Goal: Transaction & Acquisition: Purchase product/service

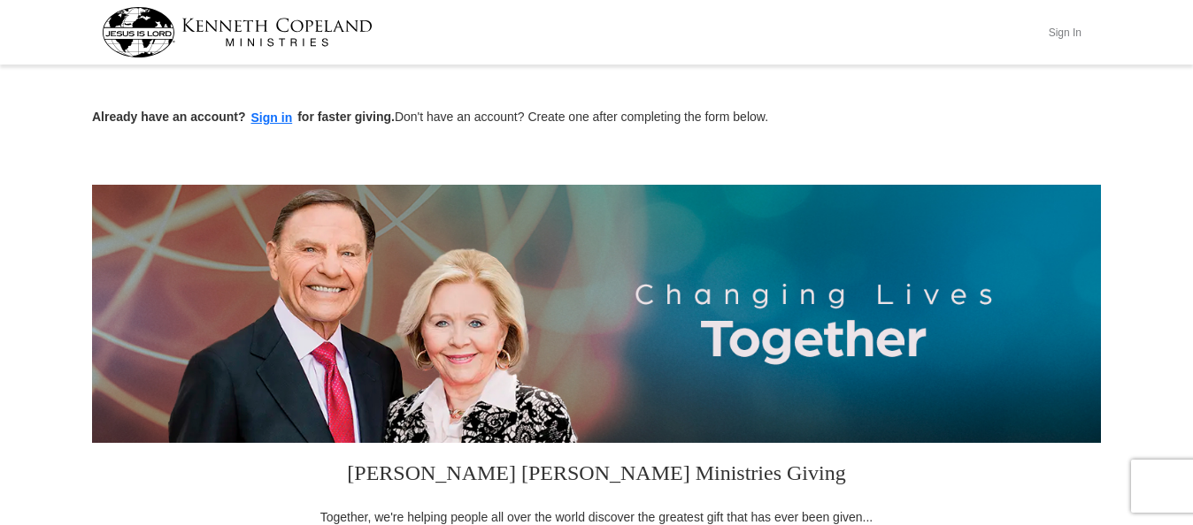
click at [1063, 31] on button "Sign In" at bounding box center [1064, 32] width 53 height 27
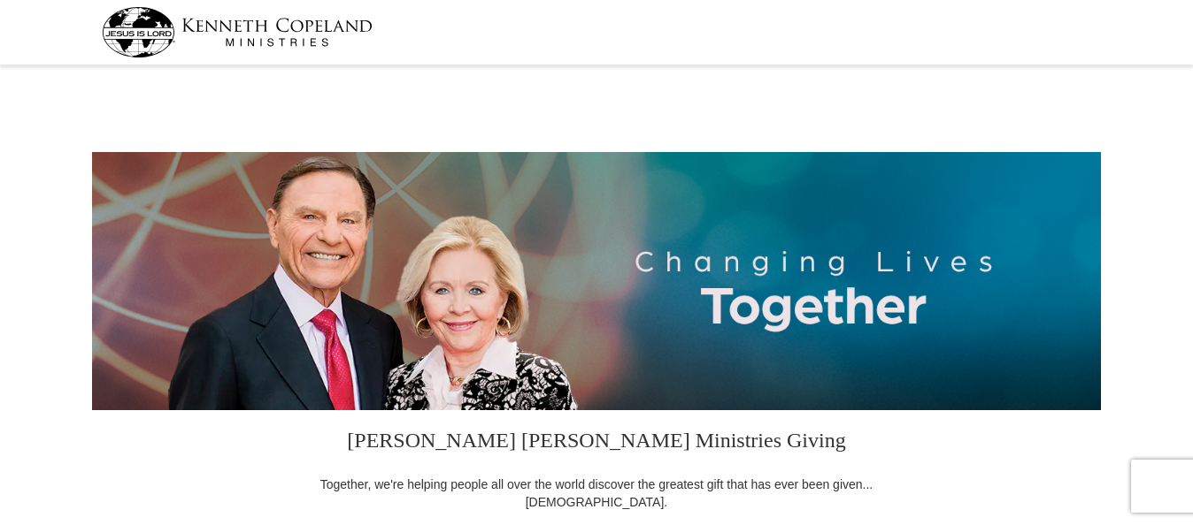
select select "WY"
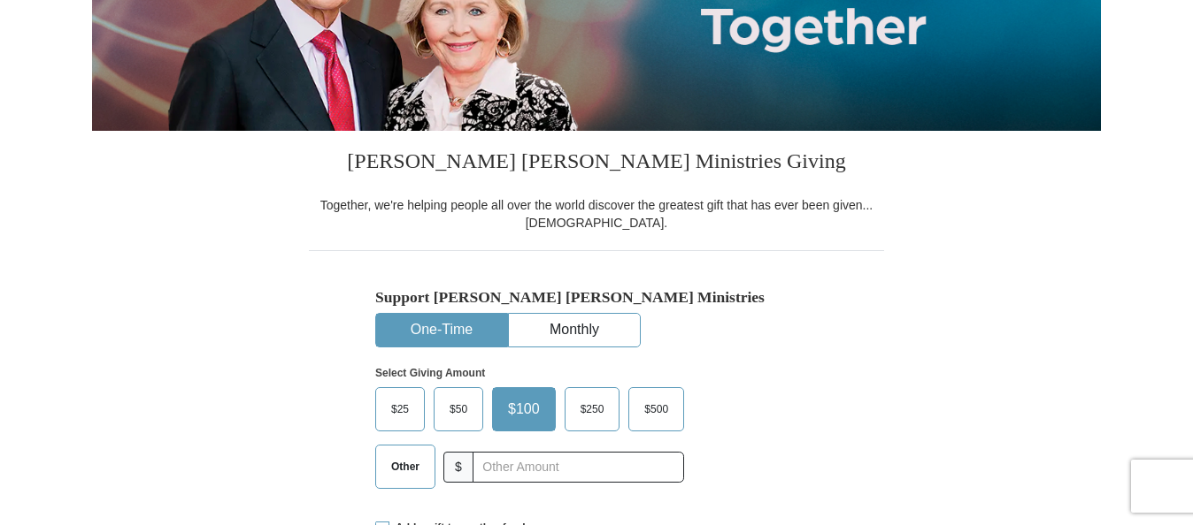
scroll to position [283, 0]
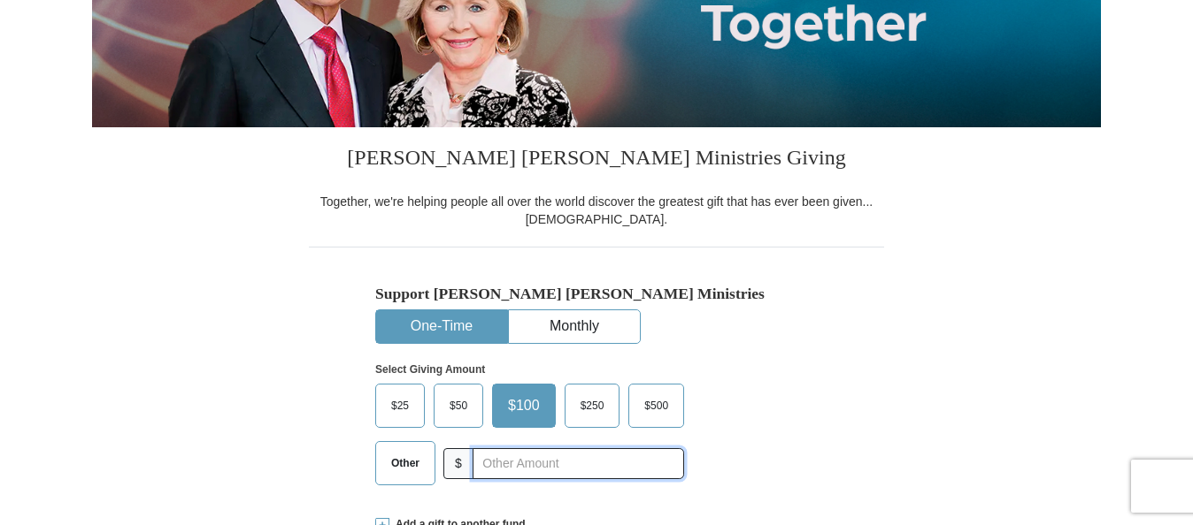
click at [499, 465] on input "text" at bounding box center [577, 464] width 211 height 31
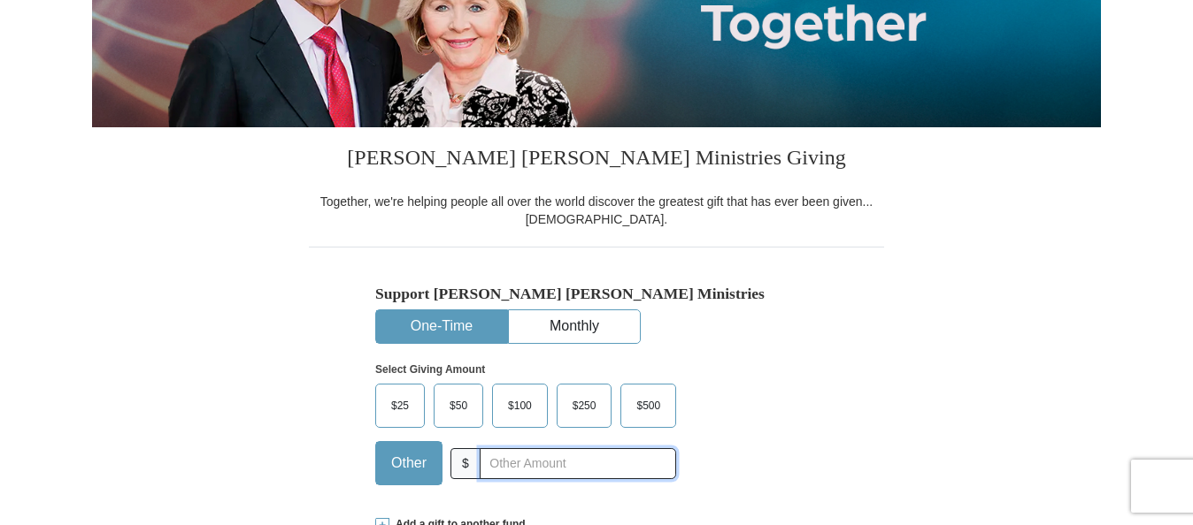
type input "150.00"
click at [788, 407] on div "Select Giving Amount Amount must be a valid number The total gift cannot be les…" at bounding box center [596, 421] width 442 height 155
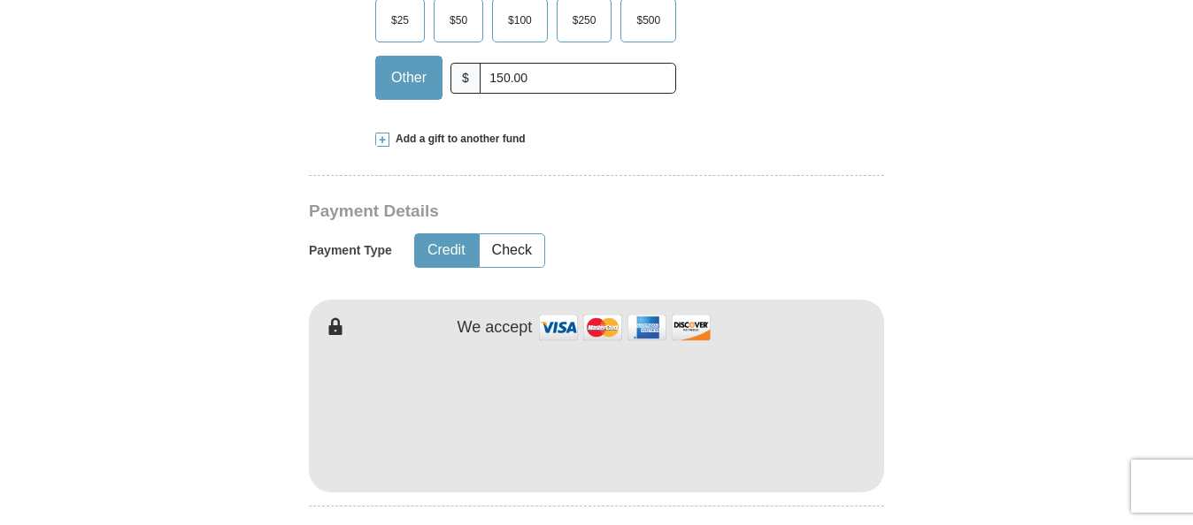
scroll to position [672, 0]
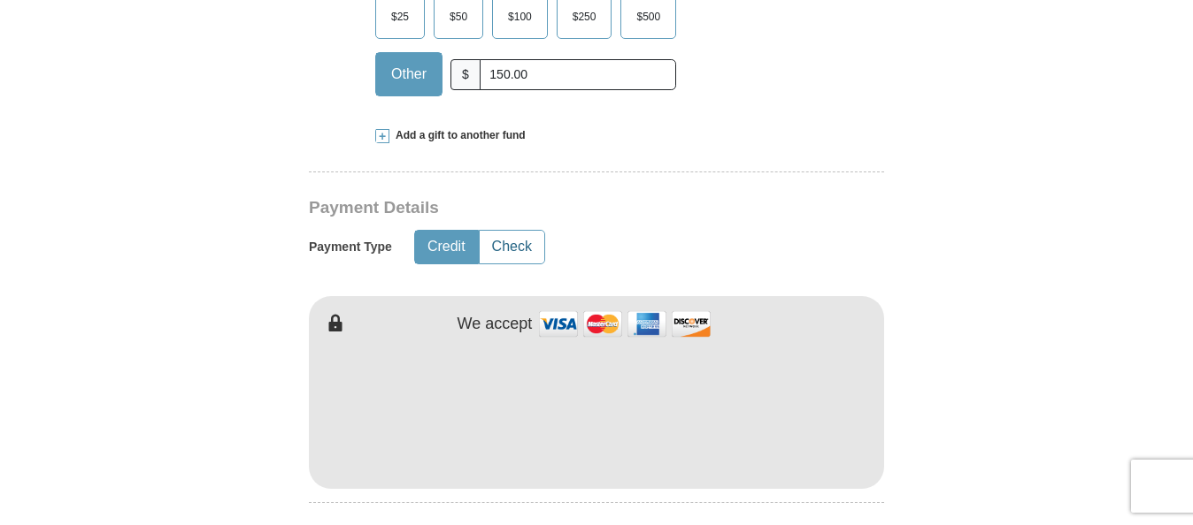
click at [517, 246] on button "Check" at bounding box center [511, 247] width 65 height 33
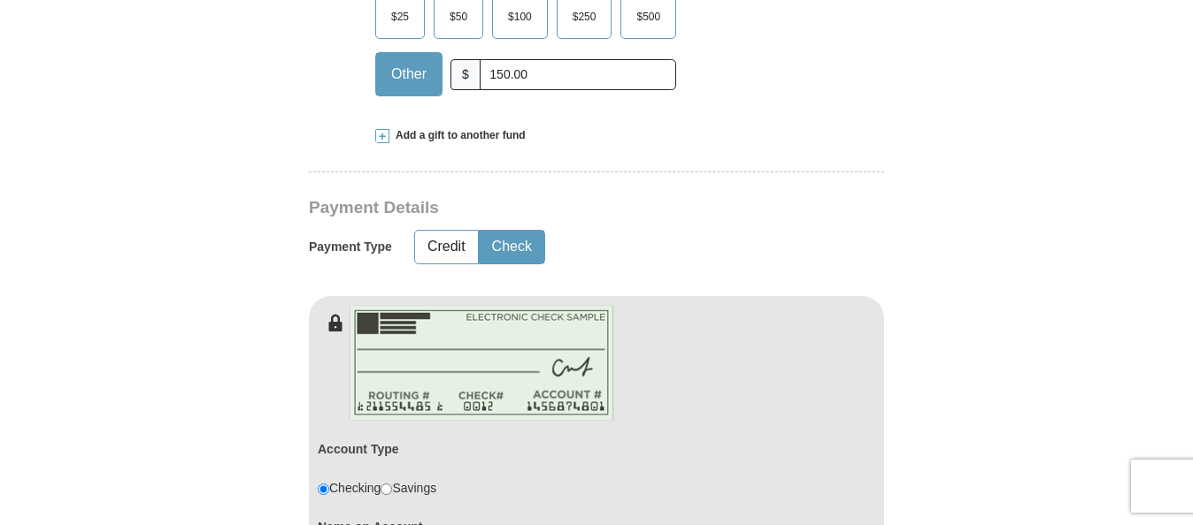
click at [238, 300] on form "Kenneth Copeland Ministries Giving Together, we're helping people all over the …" at bounding box center [596, 468] width 1009 height 2140
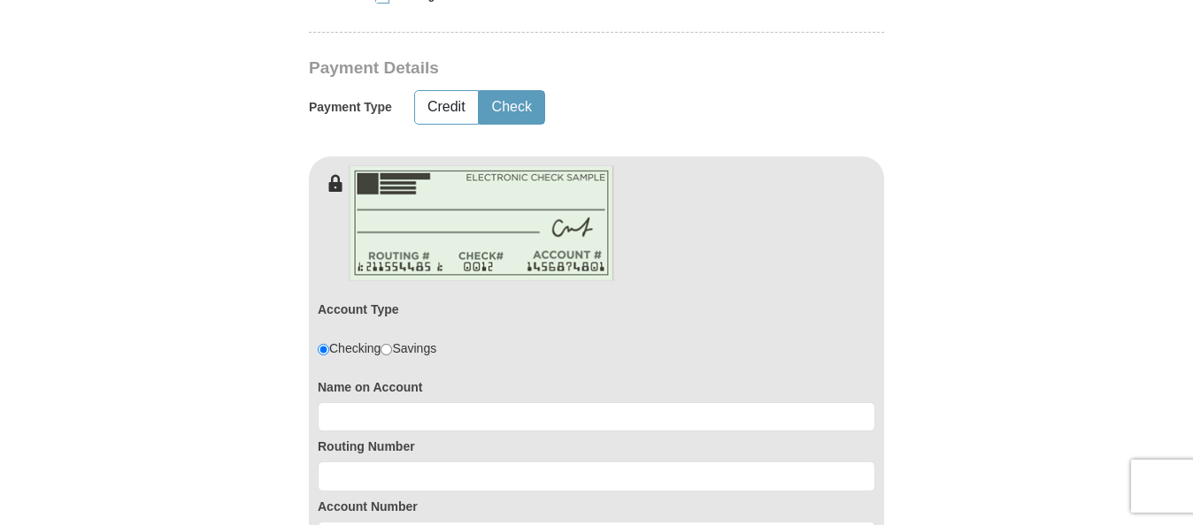
scroll to position [814, 0]
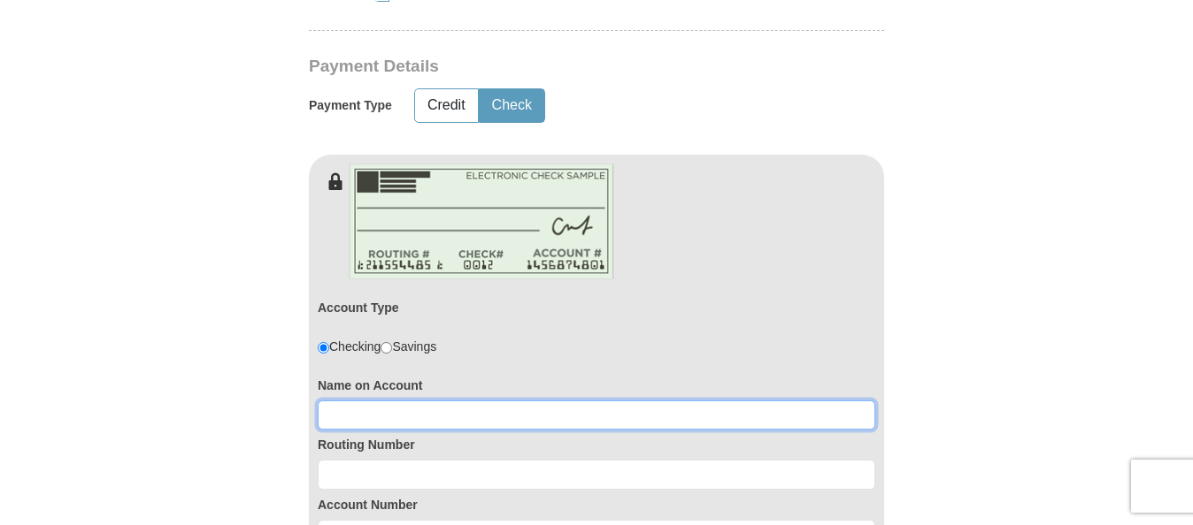
click at [445, 418] on input at bounding box center [596, 416] width 557 height 30
type input "Marceil Miller"
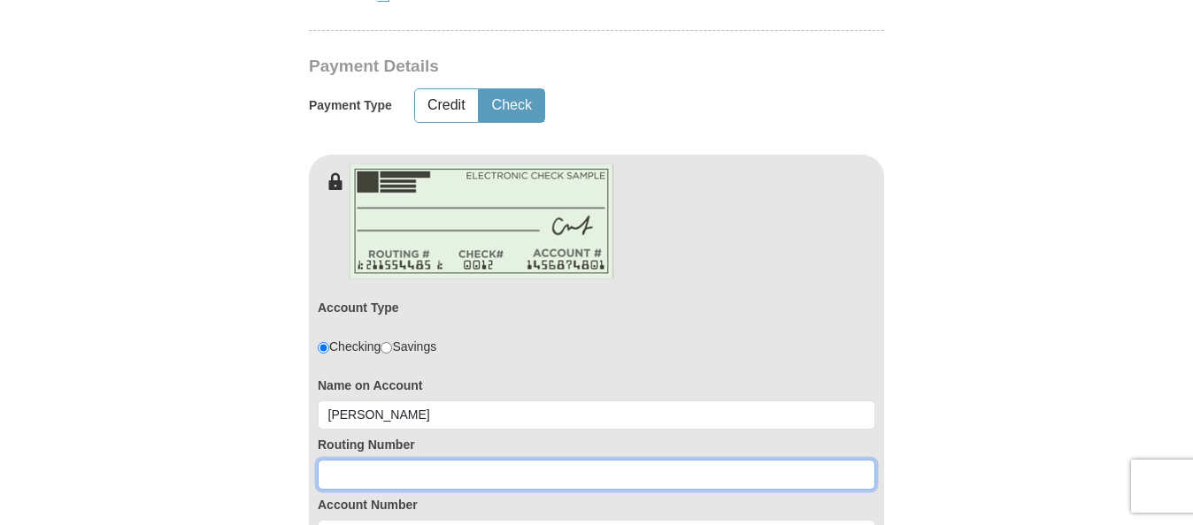
click at [341, 485] on input at bounding box center [596, 475] width 557 height 30
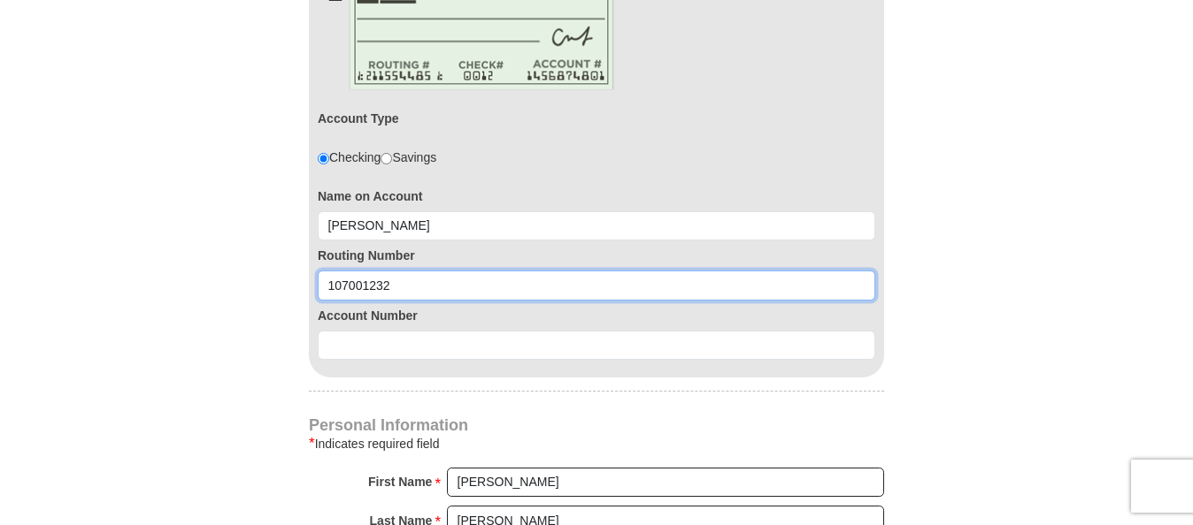
scroll to position [1032, 0]
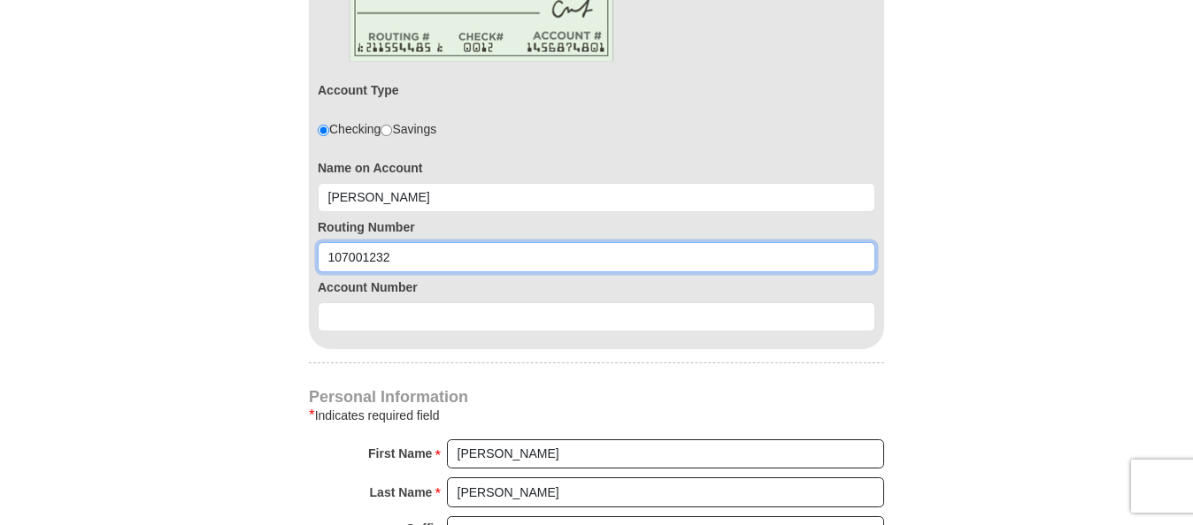
type input "107001232"
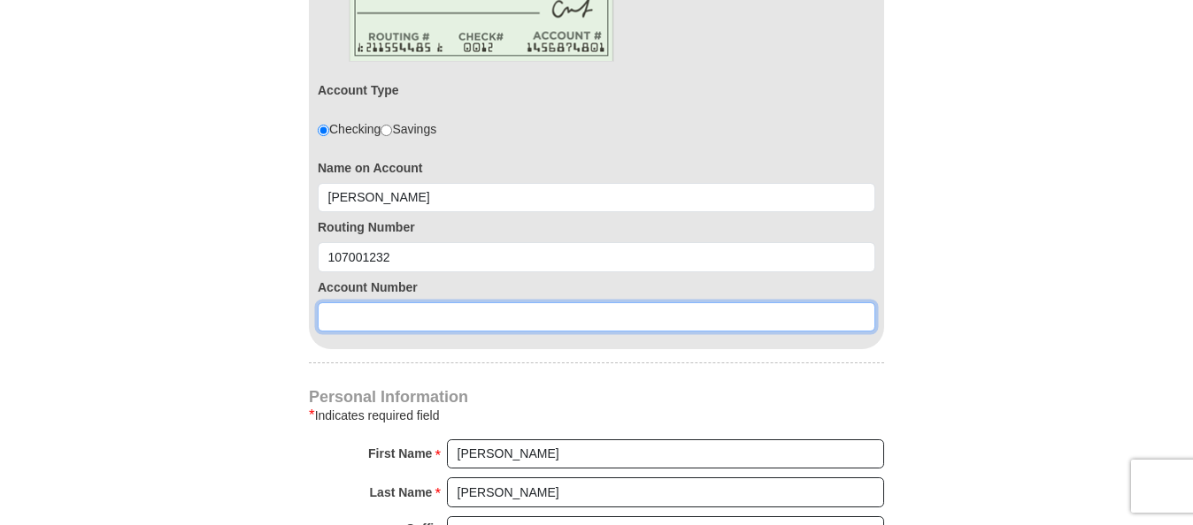
click at [395, 320] on input at bounding box center [596, 318] width 557 height 30
type input "2"
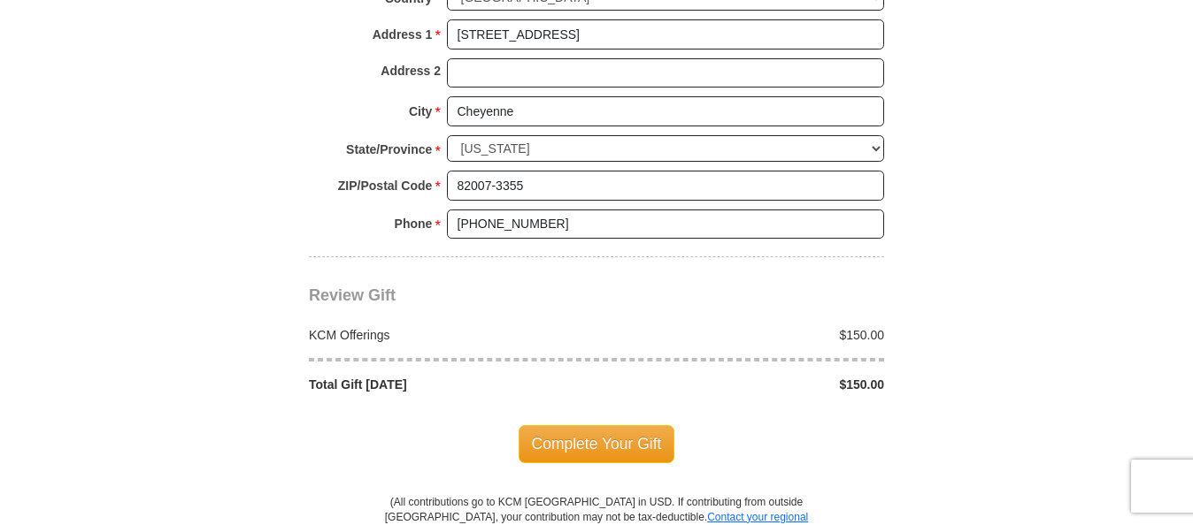
scroll to position [1642, 0]
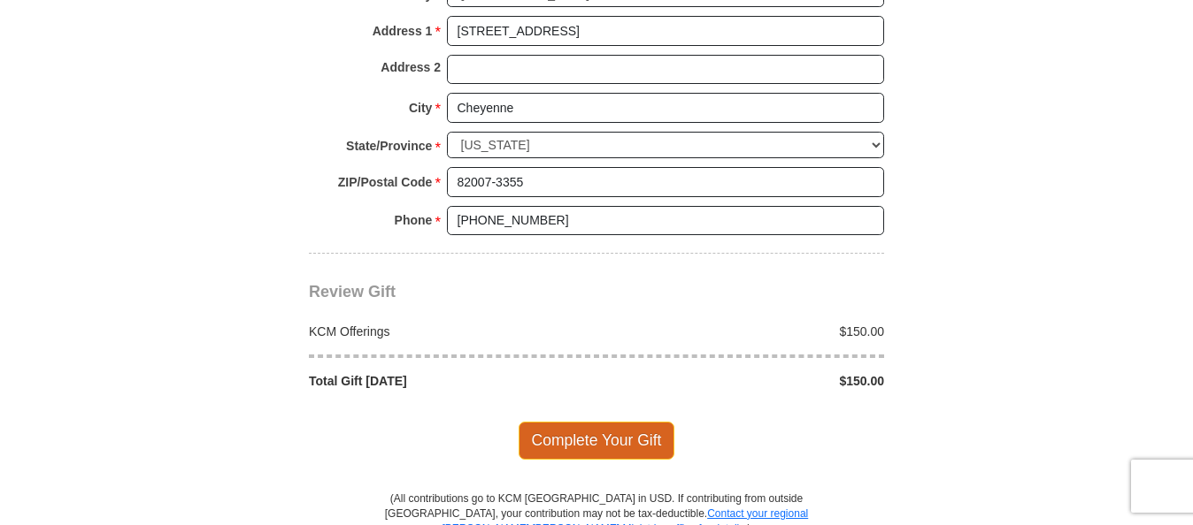
type input "3717300"
click at [588, 437] on span "Complete Your Gift" at bounding box center [596, 440] width 157 height 37
